Goal: Register for event/course

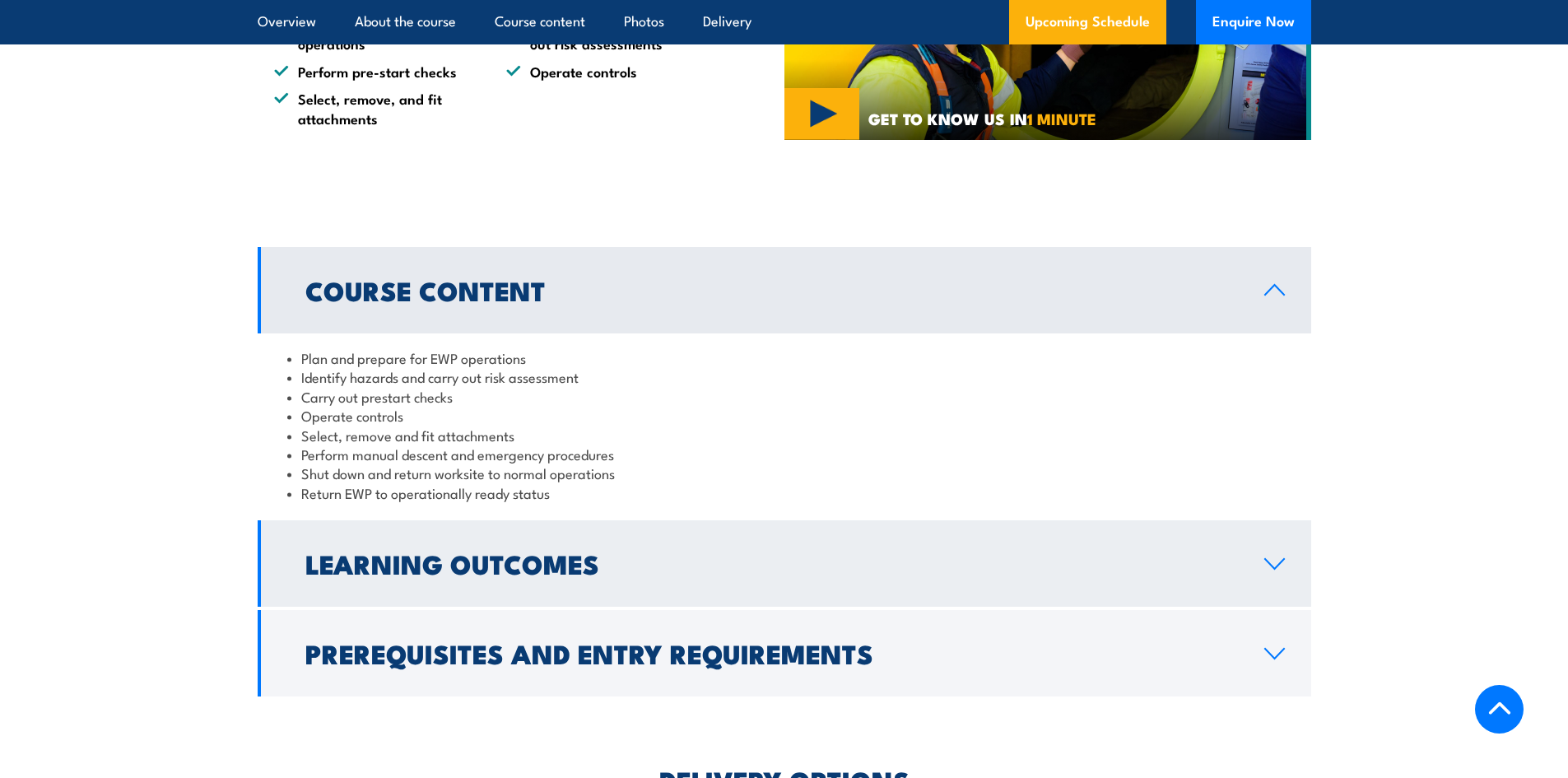
scroll to position [824, 0]
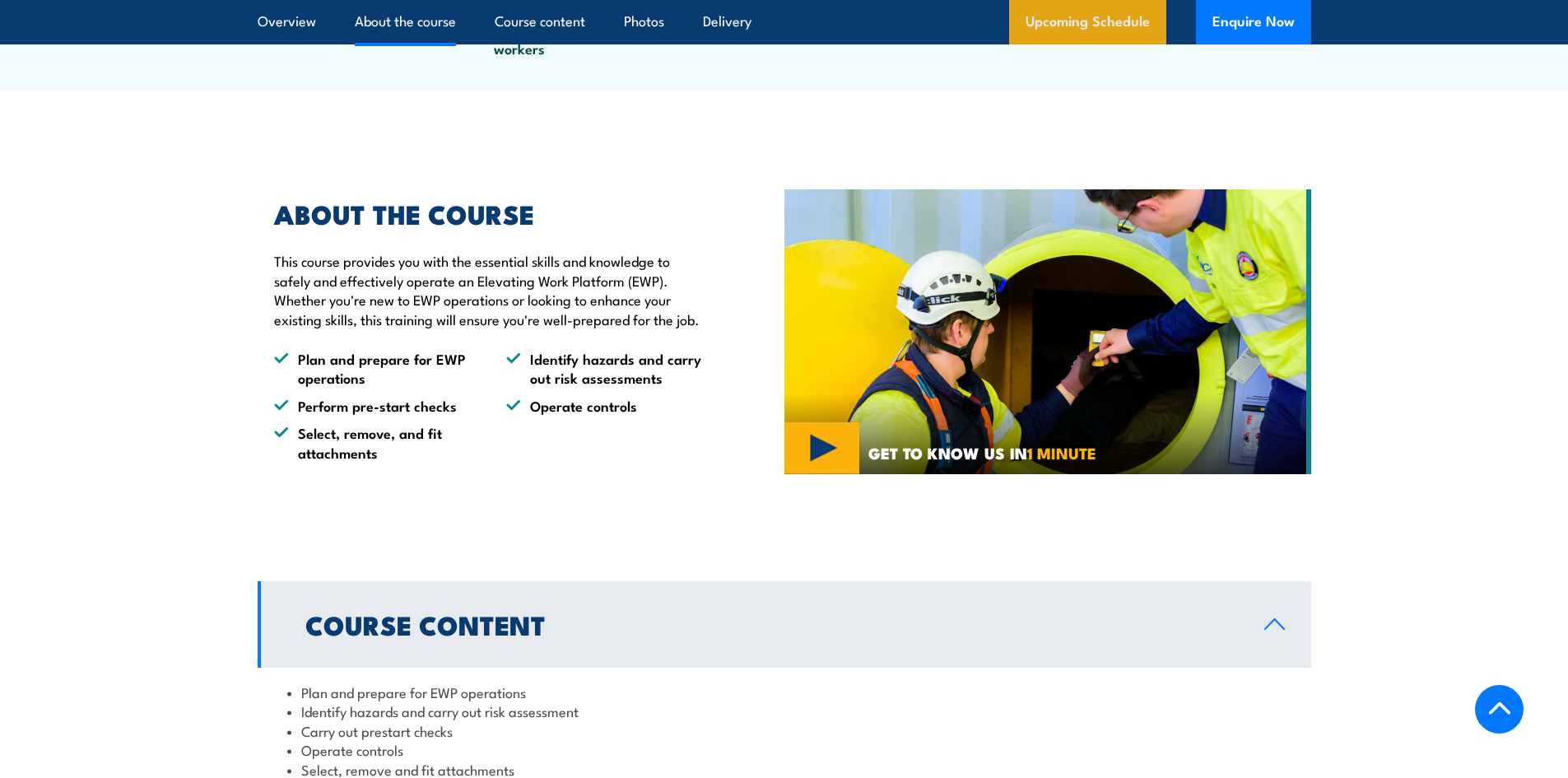
click at [1106, 28] on link "Upcoming Schedule" at bounding box center [1088, 22] width 158 height 45
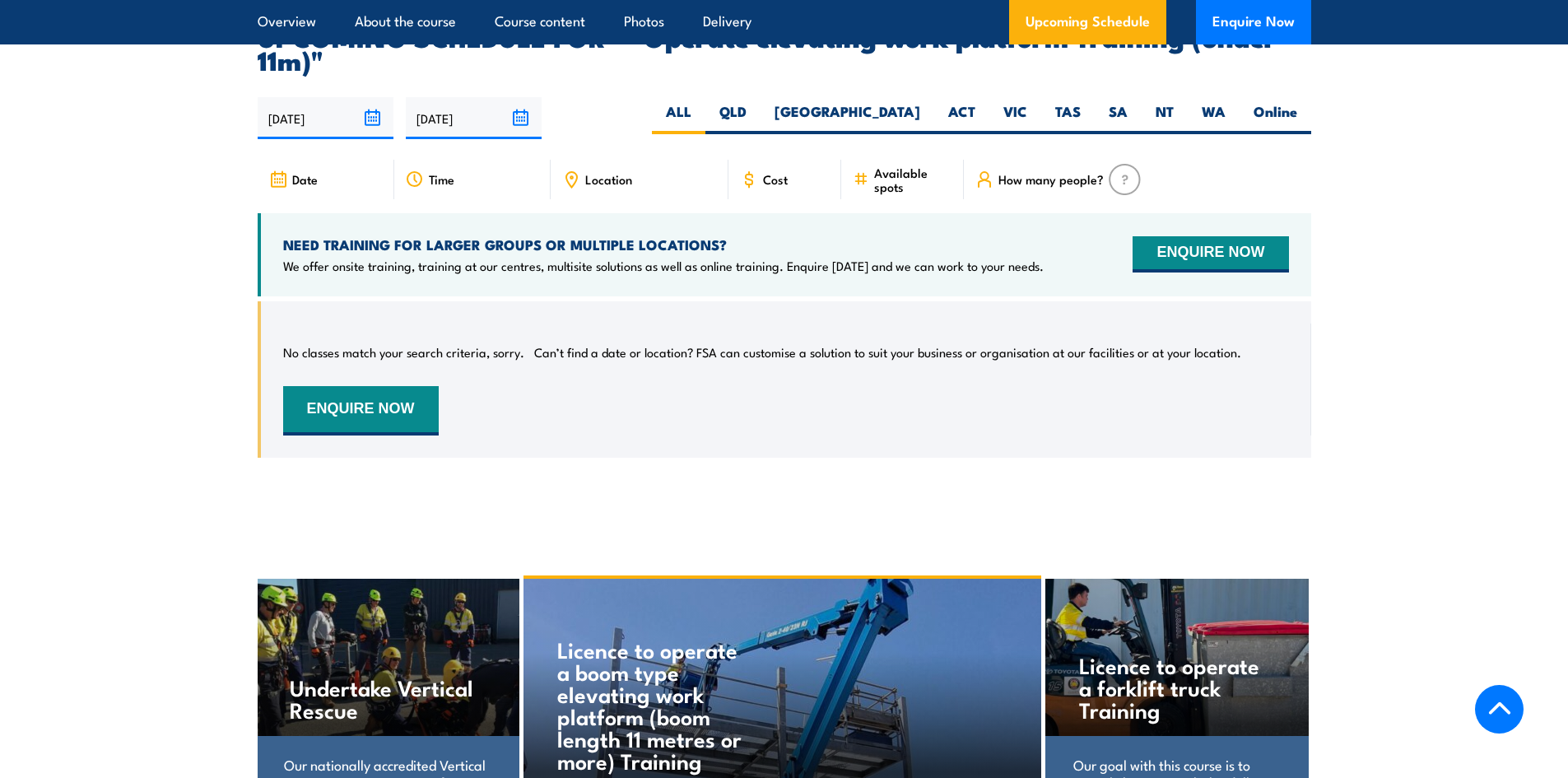
scroll to position [2396, 0]
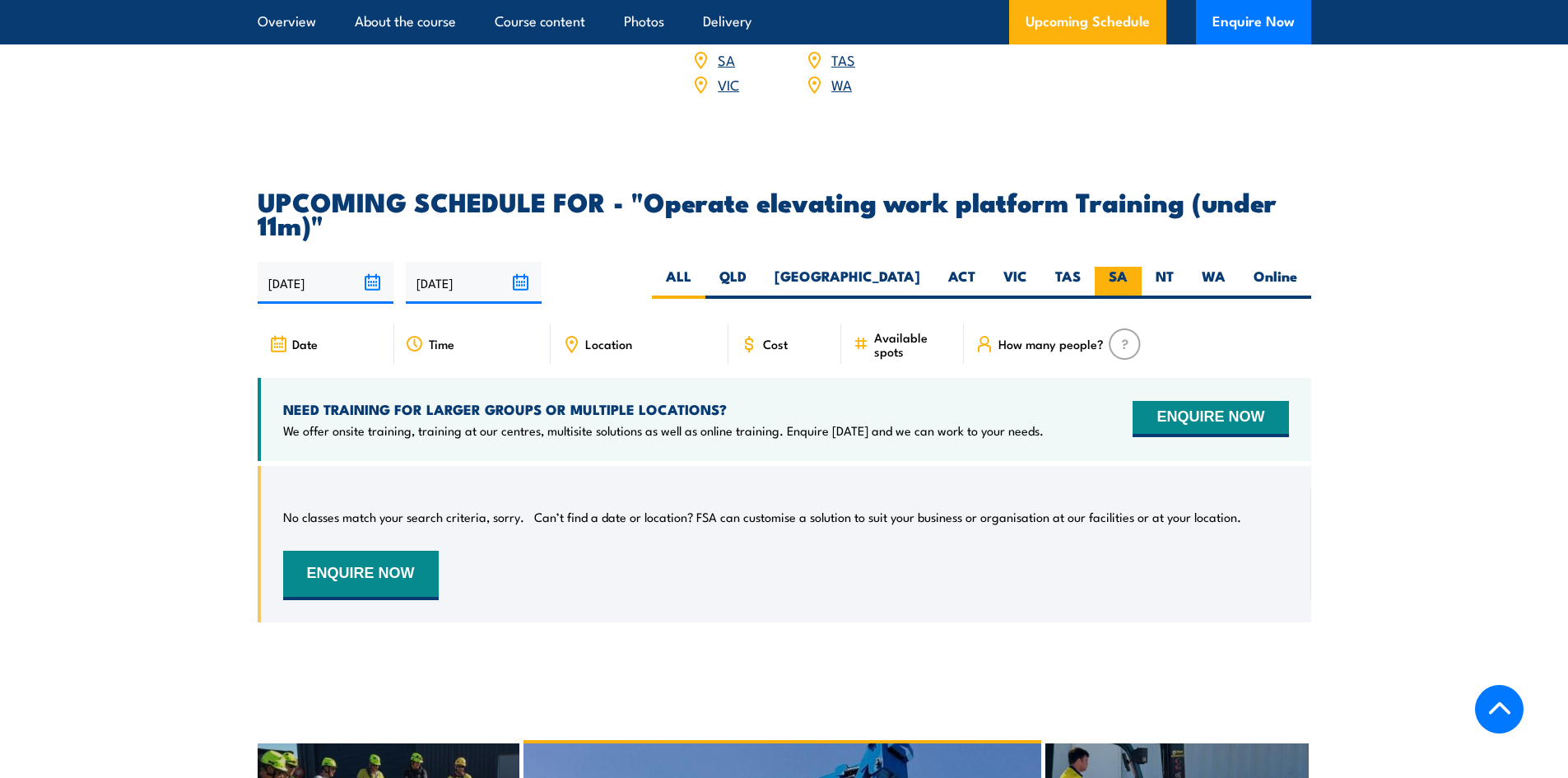
click at [1105, 267] on label "SA" at bounding box center [1118, 283] width 47 height 32
click at [1127, 267] on input "SA" at bounding box center [1132, 272] width 10 height 10
radio input "true"
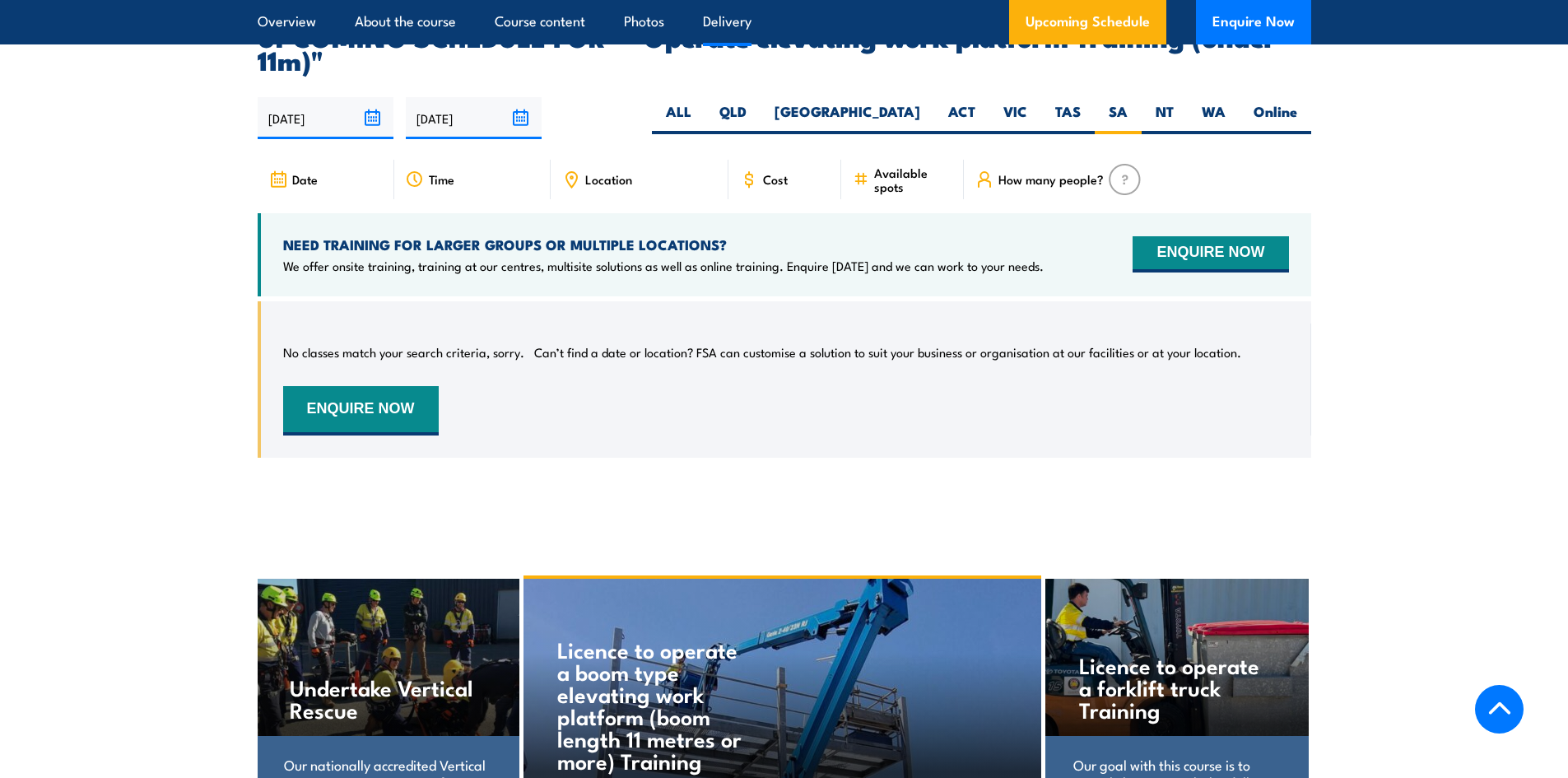
scroll to position [2561, 0]
